Goal: Browse casually: Explore the website without a specific task or goal

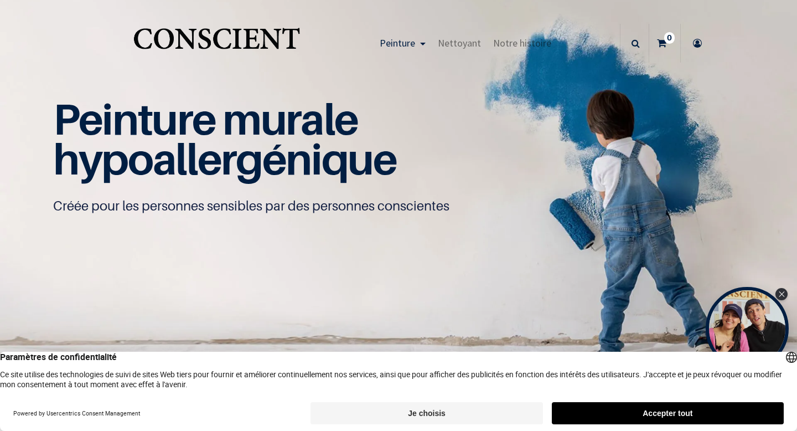
click at [601, 410] on button "Accepter tout" at bounding box center [668, 413] width 232 height 22
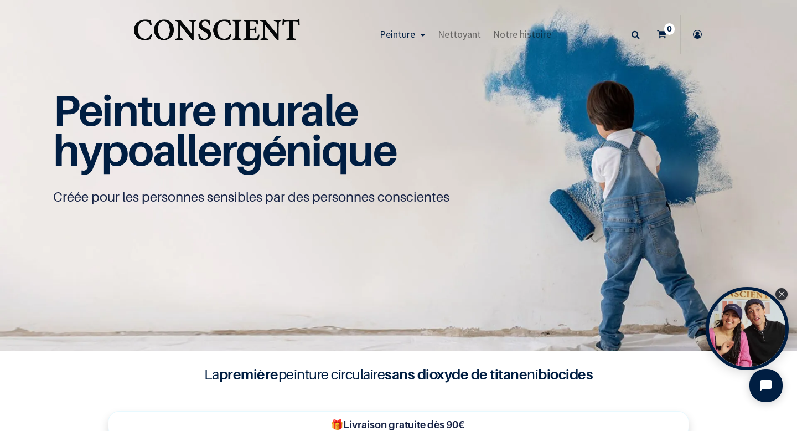
scroll to position [16, 0]
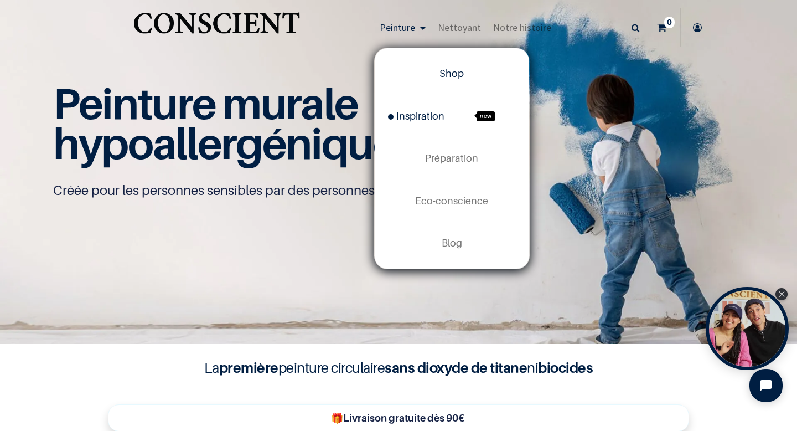
click at [413, 116] on span "Inspiration" at bounding box center [416, 116] width 56 height 12
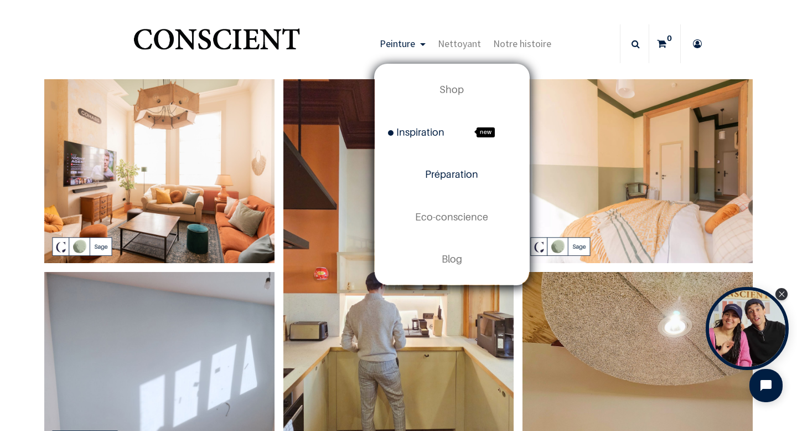
click at [443, 176] on span "Préparation" at bounding box center [451, 174] width 53 height 12
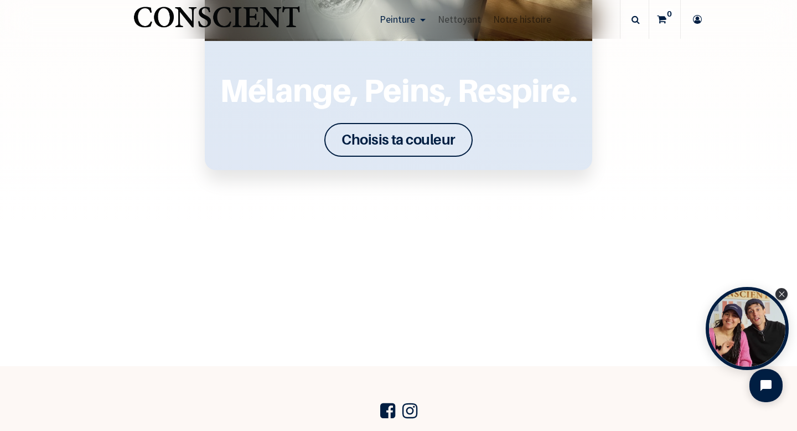
scroll to position [1635, 0]
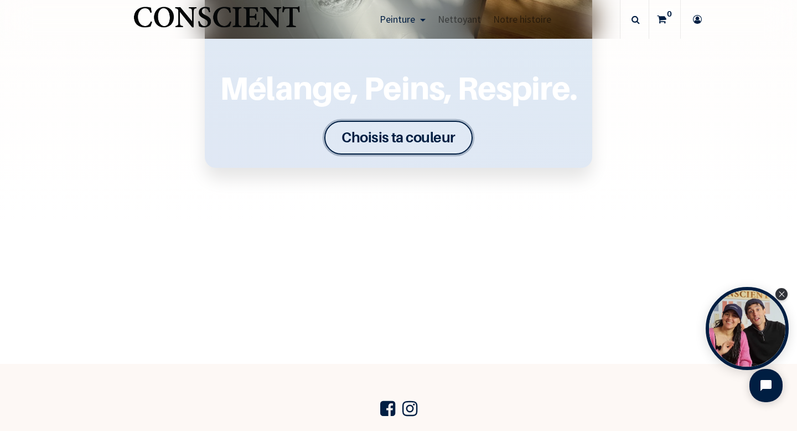
click at [412, 123] on link "Choisis ta couleur" at bounding box center [398, 138] width 148 height 34
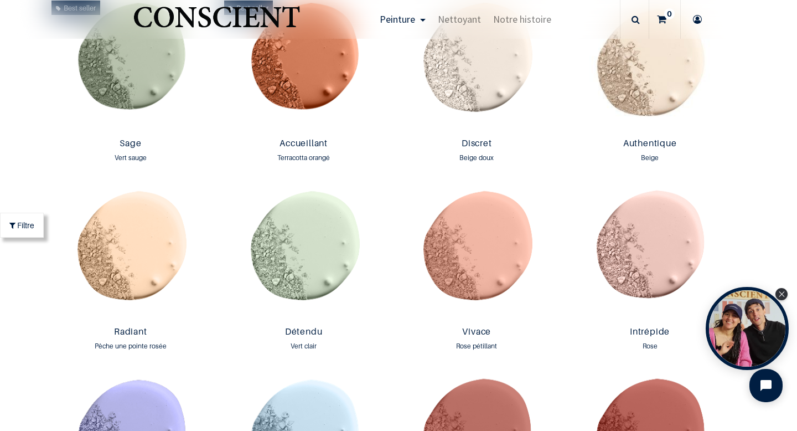
scroll to position [932, 0]
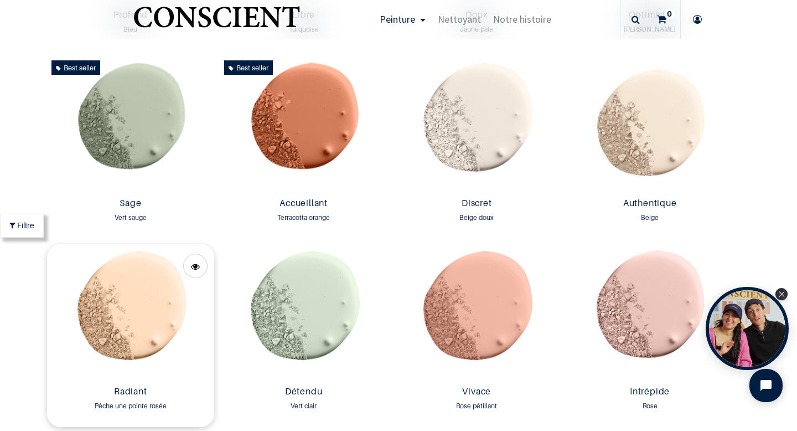
click at [157, 305] on img at bounding box center [131, 312] width 168 height 137
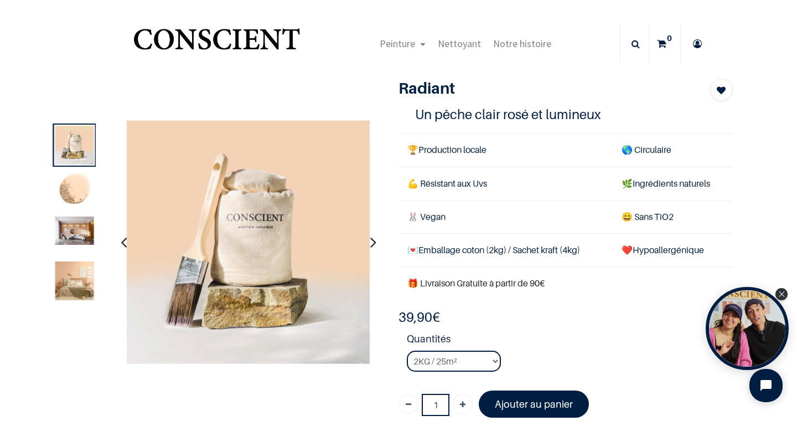
click at [77, 189] on img at bounding box center [74, 190] width 39 height 39
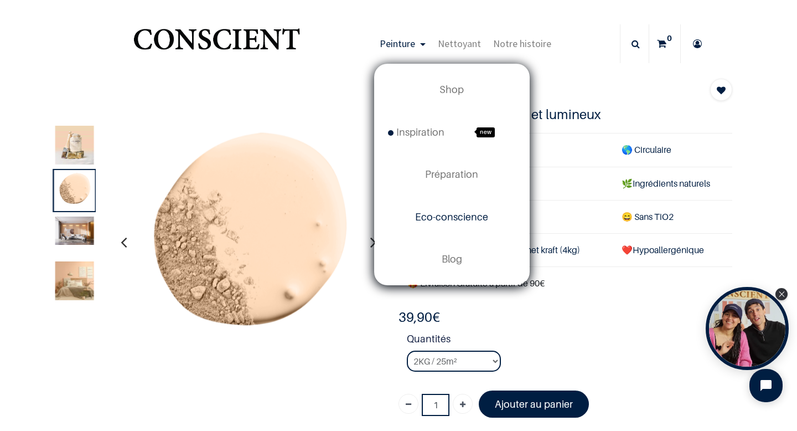
click at [467, 218] on span "Eco-conscience" at bounding box center [451, 217] width 73 height 12
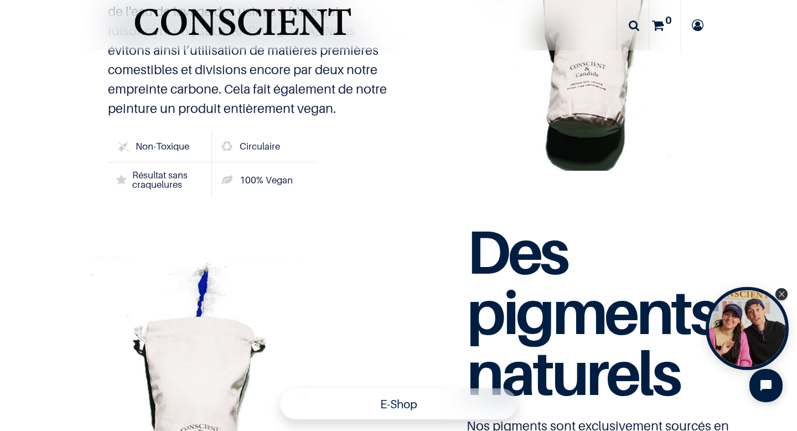
scroll to position [3300, 0]
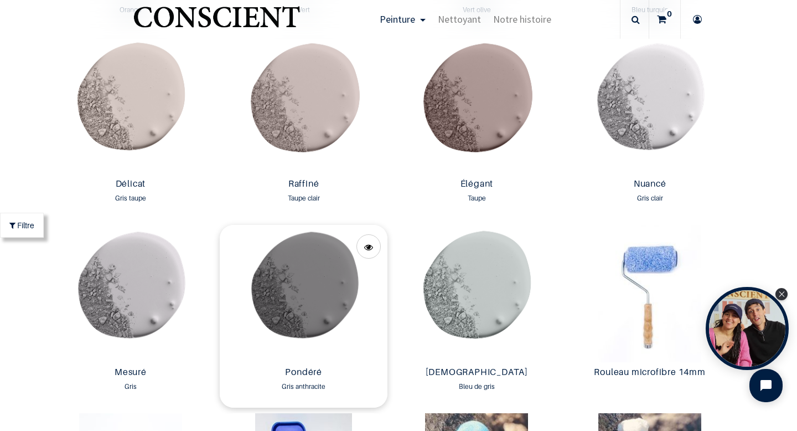
scroll to position [1707, 0]
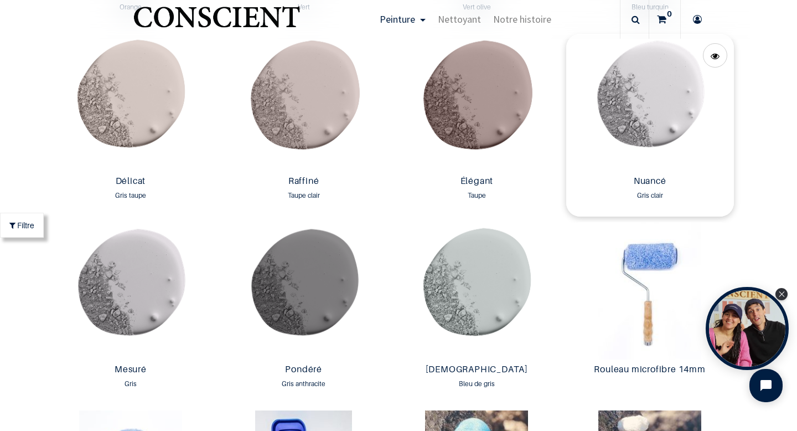
click at [654, 116] on img at bounding box center [650, 102] width 168 height 137
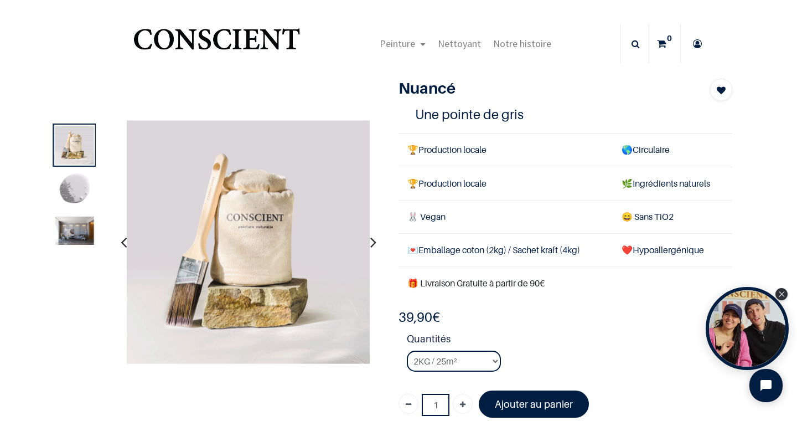
click at [83, 182] on img at bounding box center [74, 190] width 39 height 39
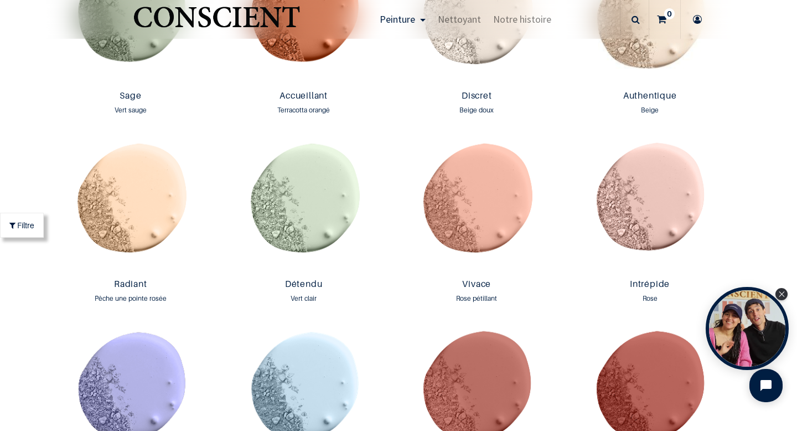
scroll to position [1044, 0]
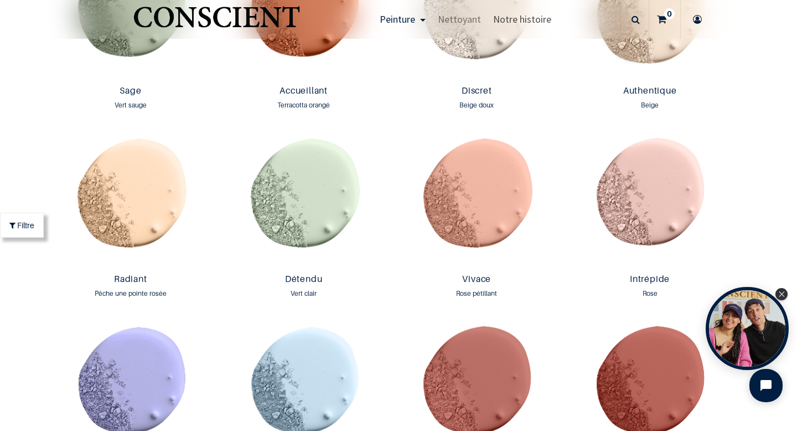
click at [524, 27] on link "Notre histoire" at bounding box center [522, 19] width 70 height 39
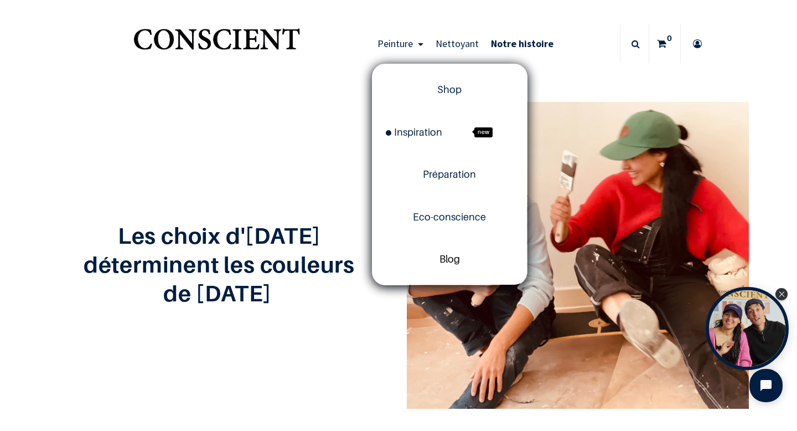
click at [445, 258] on span "Blog" at bounding box center [450, 259] width 20 height 12
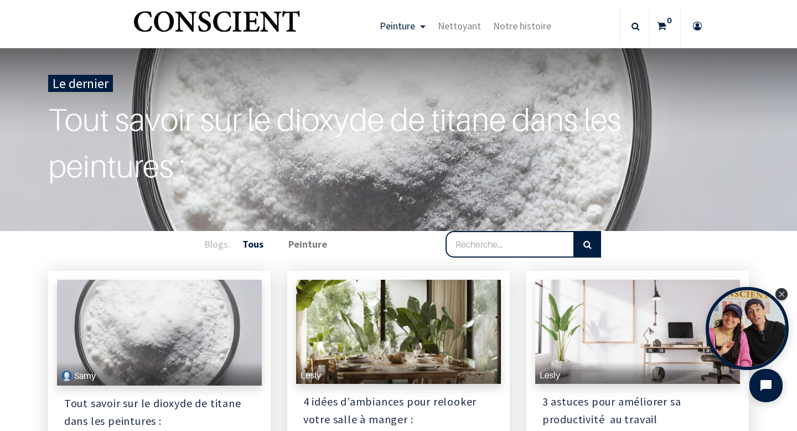
scroll to position [18, 0]
